Goal: Information Seeking & Learning: Learn about a topic

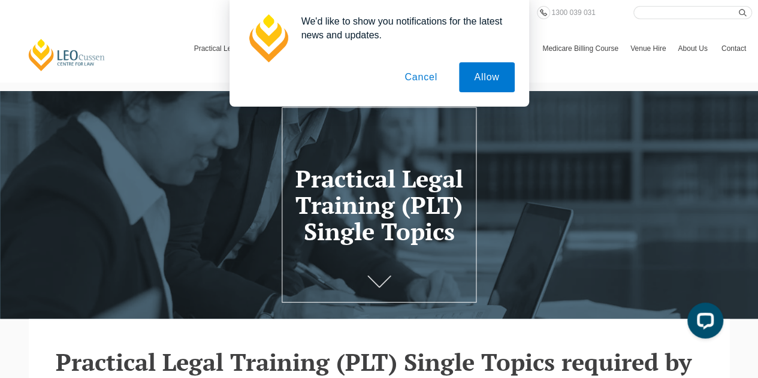
click at [422, 73] on button "Cancel" at bounding box center [421, 77] width 63 height 30
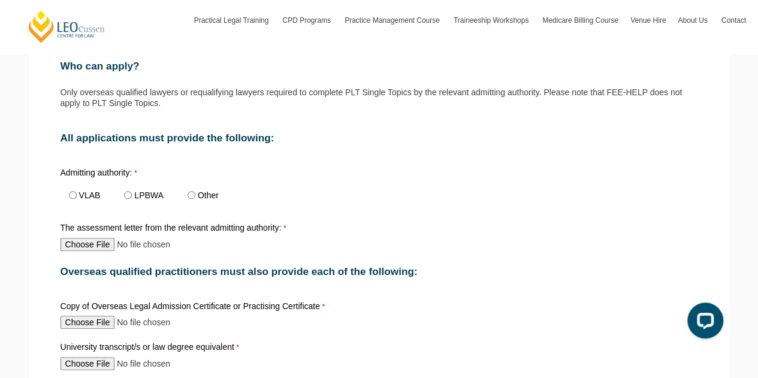
scroll to position [409, 0]
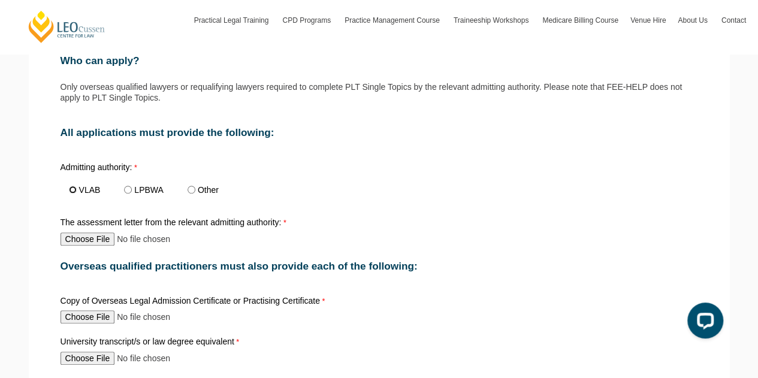
click at [74, 190] on input "VLAB" at bounding box center [73, 190] width 8 height 8
radio input "true"
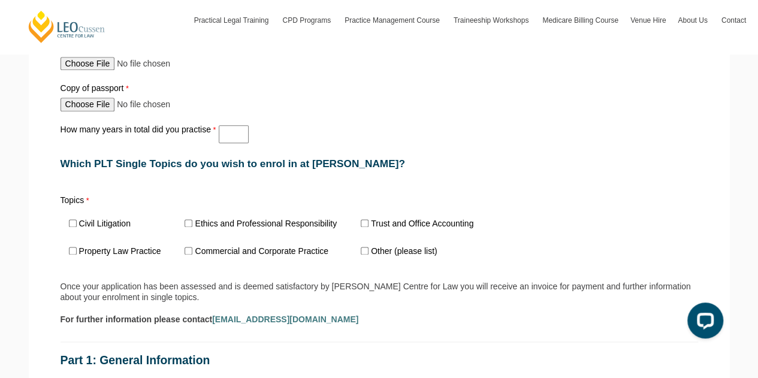
scroll to position [710, 0]
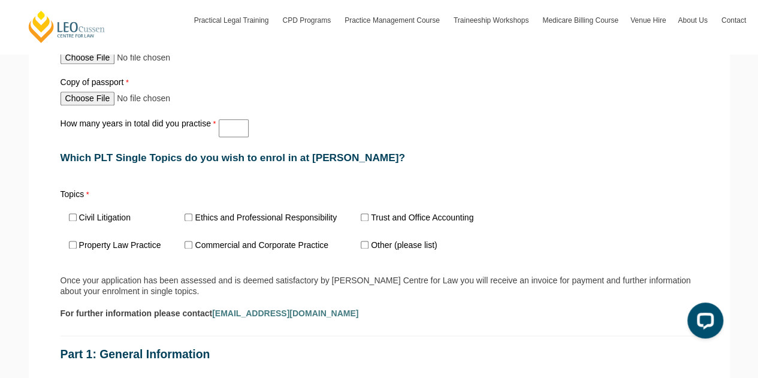
drag, startPoint x: 753, startPoint y: 159, endPoint x: 758, endPoint y: 169, distance: 10.7
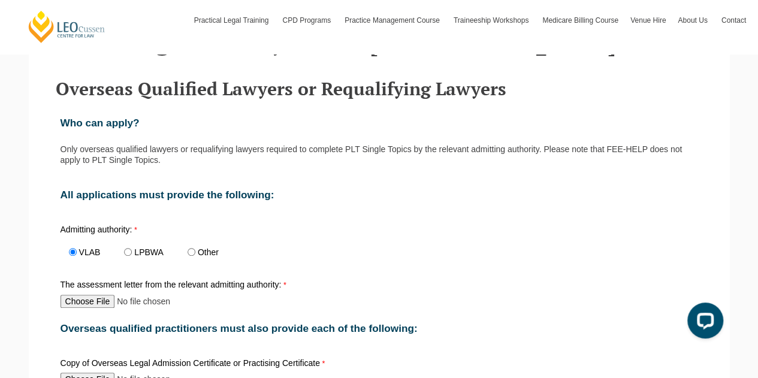
scroll to position [324, 0]
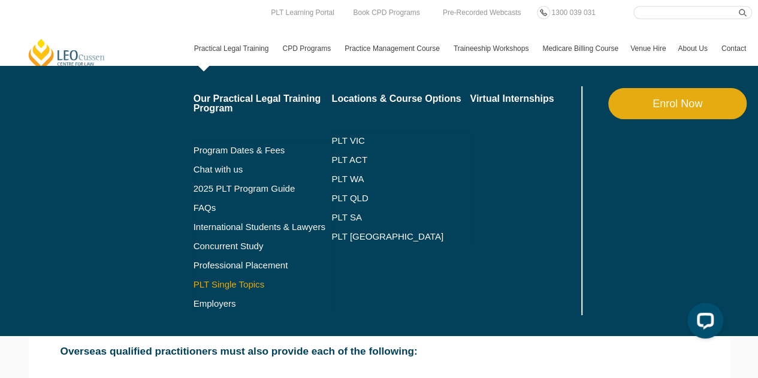
click at [228, 287] on link "PLT Single Topics" at bounding box center [263, 285] width 138 height 10
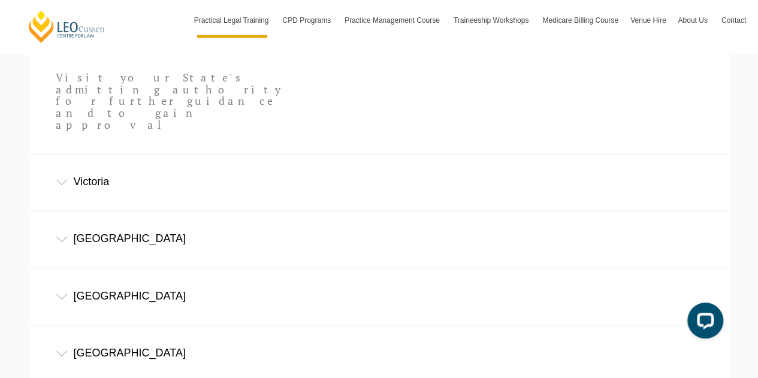
scroll to position [764, 0]
click at [242, 156] on div "Victoria" at bounding box center [379, 184] width 701 height 56
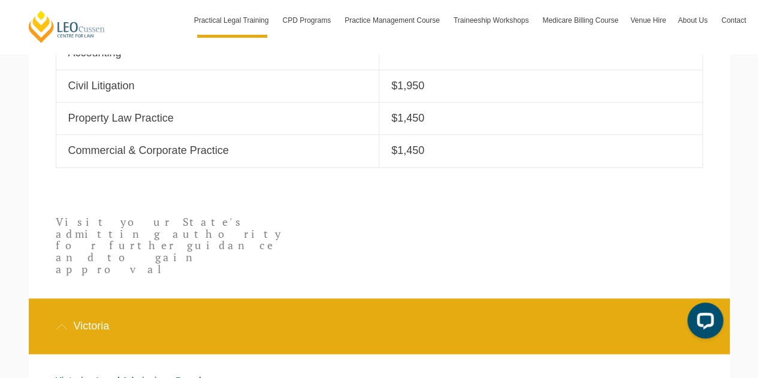
scroll to position [679, 0]
